Goal: Task Accomplishment & Management: Complete application form

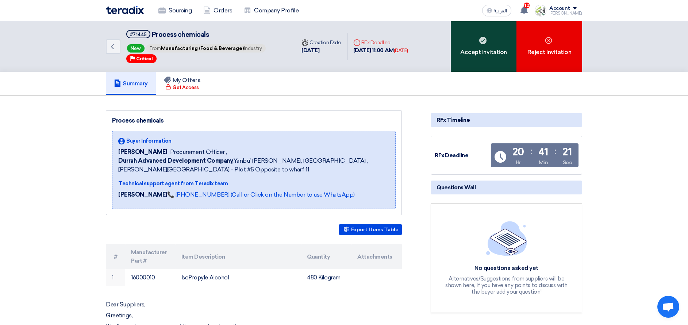
click at [480, 48] on div "Accept Invitation" at bounding box center [484, 46] width 66 height 51
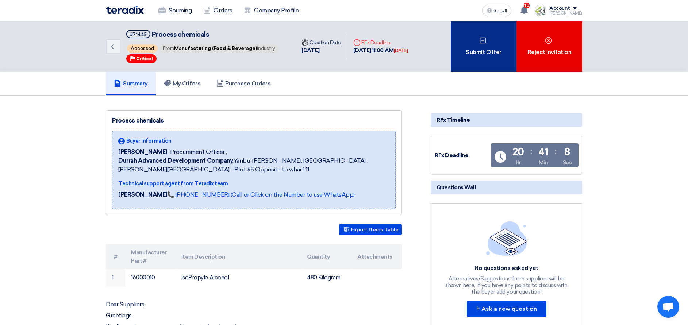
click at [478, 57] on div "Submit Offer" at bounding box center [484, 46] width 66 height 51
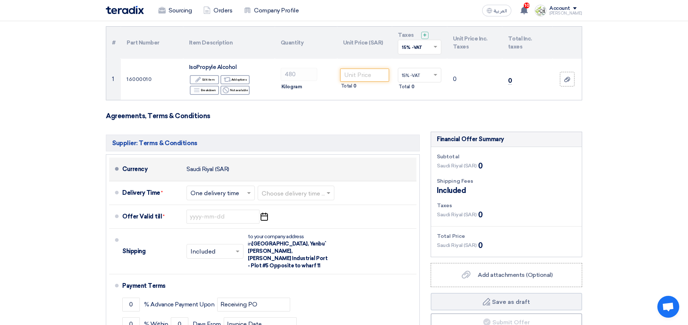
scroll to position [55, 0]
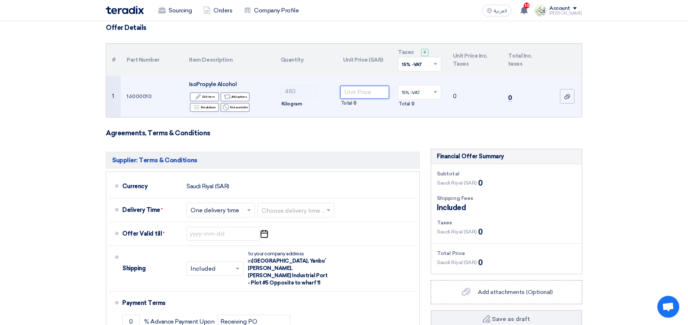
click at [364, 94] on input "number" at bounding box center [364, 92] width 49 height 13
type input "8"
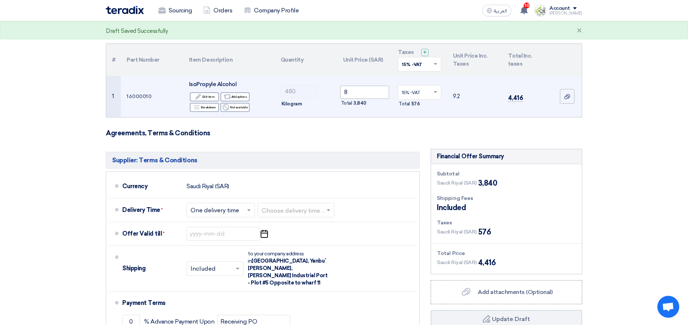
type input "PICK UP IN OUR STORE ALKHOMRA"
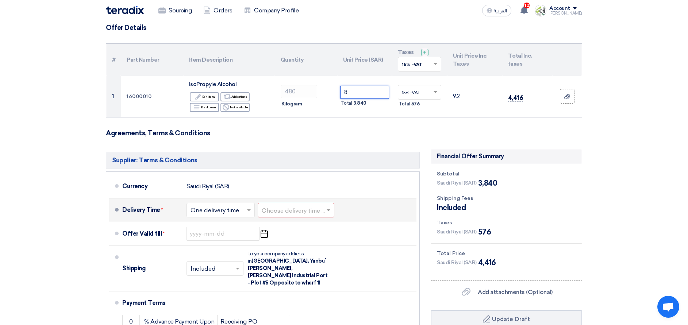
type input "8"
click at [331, 213] on span at bounding box center [329, 210] width 9 height 7
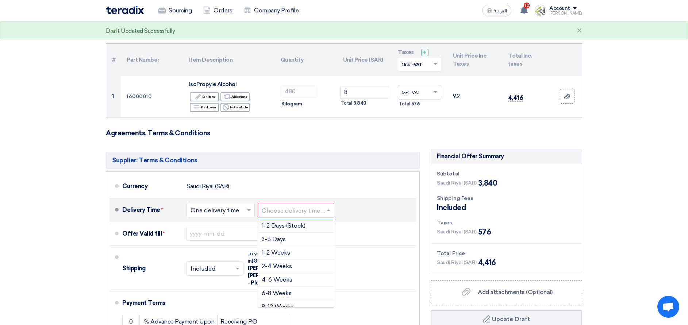
click at [302, 228] on span "1-2 Days (Stock)" at bounding box center [284, 225] width 44 height 7
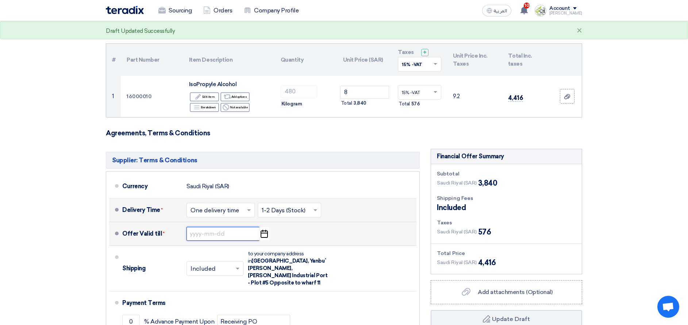
click at [241, 235] on input at bounding box center [223, 234] width 73 height 14
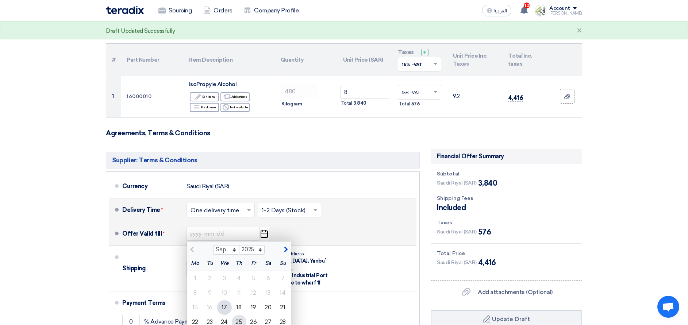
click at [240, 318] on div "25" at bounding box center [239, 322] width 15 height 15
type input "[DATE]"
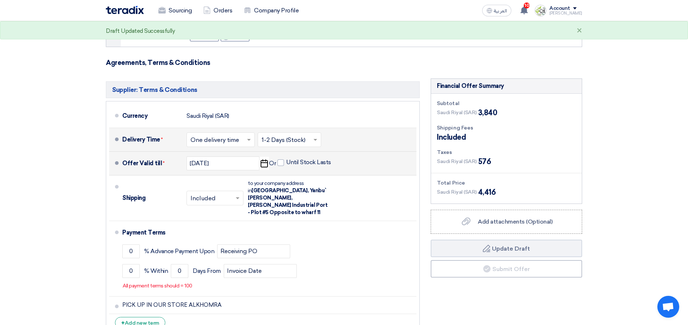
scroll to position [164, 0]
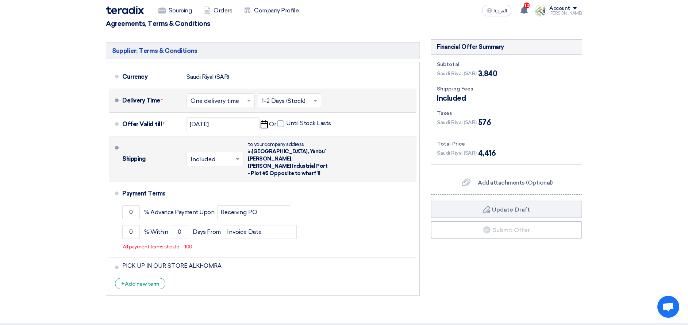
click at [237, 158] on span at bounding box center [238, 159] width 9 height 7
click at [219, 185] on span "Not Included" at bounding box center [210, 188] width 38 height 7
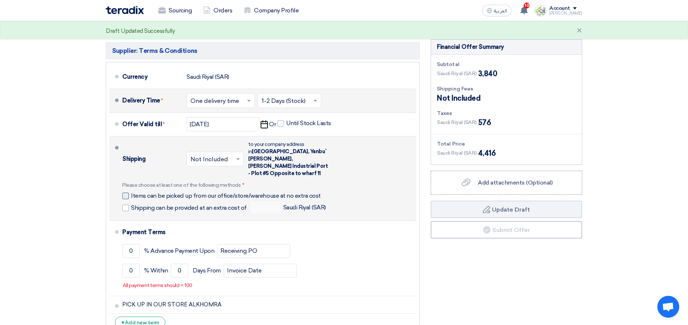
click at [126, 193] on div at bounding box center [125, 196] width 7 height 7
click at [131, 192] on input "Items can be picked up from our office/store/warehouse at no extra cost" at bounding box center [228, 199] width 194 height 14
checkbox input "true"
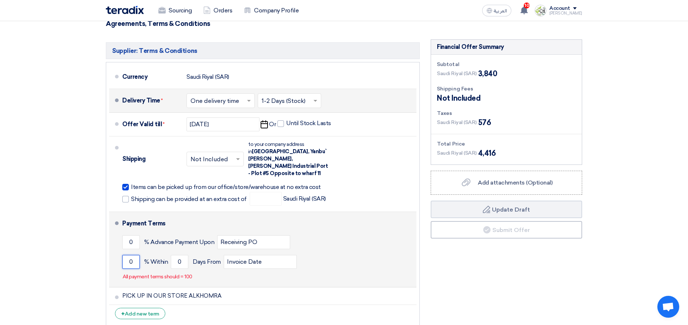
click at [129, 255] on input "0" at bounding box center [131, 262] width 18 height 14
type input "100"
drag, startPoint x: 173, startPoint y: 255, endPoint x: 183, endPoint y: 253, distance: 10.3
click at [183, 255] on input "0" at bounding box center [180, 262] width 18 height 14
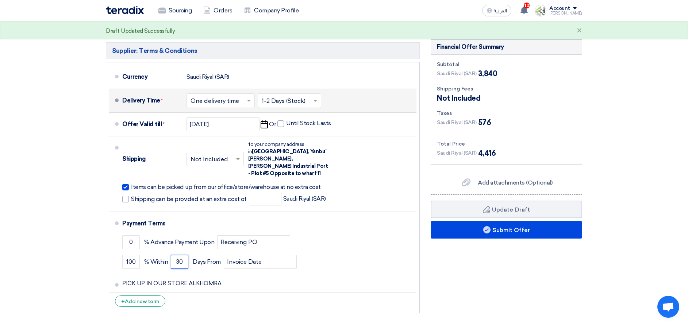
type input "30"
click at [441, 267] on div "Financial Offer Summary Subtotal [GEOGRAPHIC_DATA] (SAR) 3,840 Shipping Fees" at bounding box center [506, 178] width 162 height 278
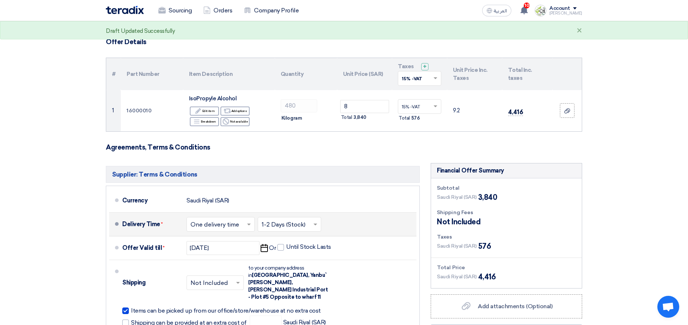
scroll to position [55, 0]
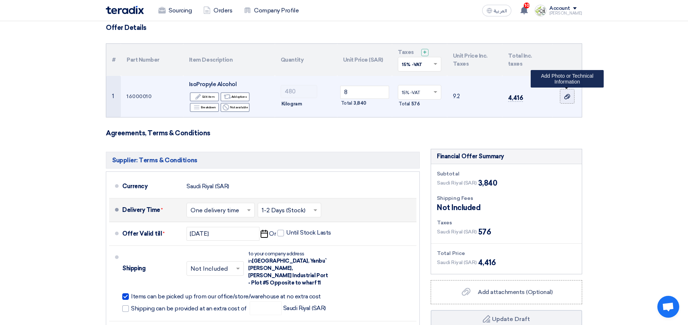
click at [565, 98] on use at bounding box center [568, 96] width 6 height 5
click at [0, 0] on input "file" at bounding box center [0, 0] width 0 height 0
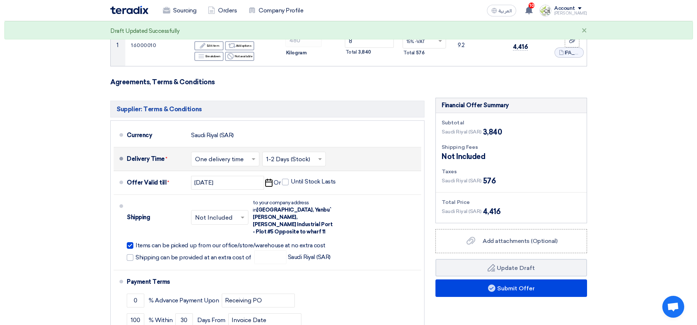
scroll to position [164, 0]
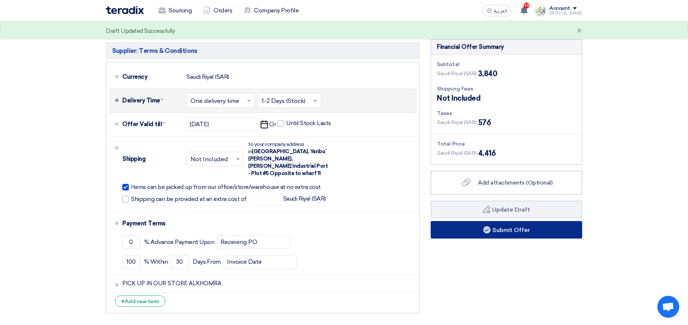
click at [528, 232] on button "Submit Offer" at bounding box center [507, 230] width 152 height 18
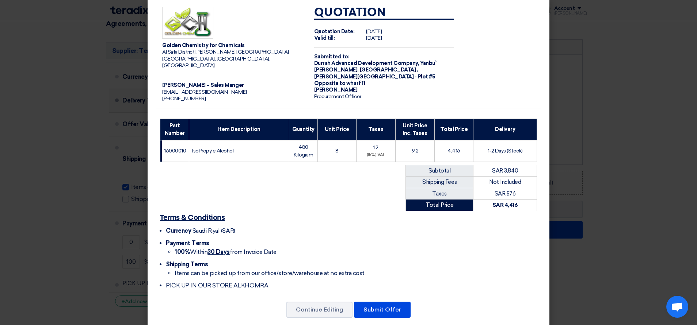
scroll to position [14, 0]
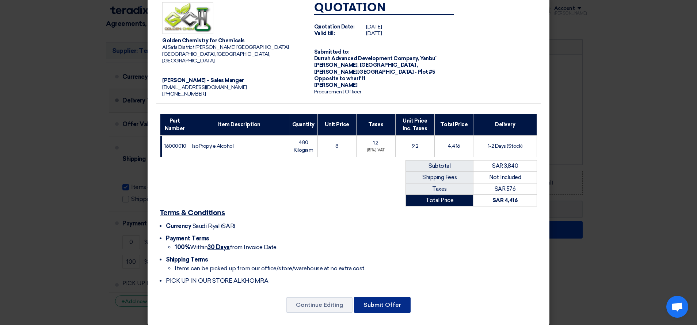
click at [379, 297] on button "Submit Offer" at bounding box center [382, 305] width 57 height 16
